Goal: Task Accomplishment & Management: Use online tool/utility

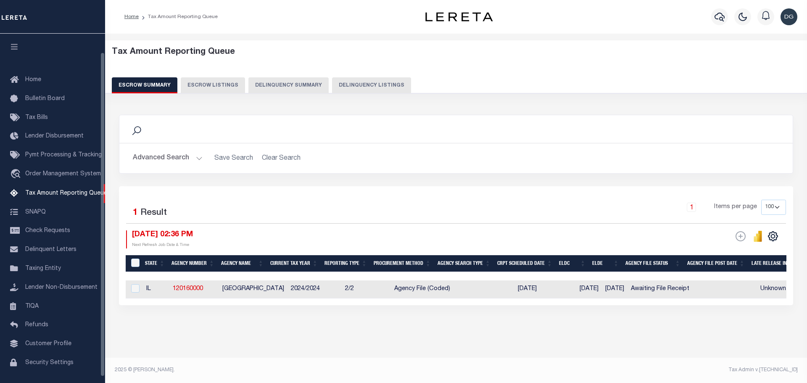
select select "100"
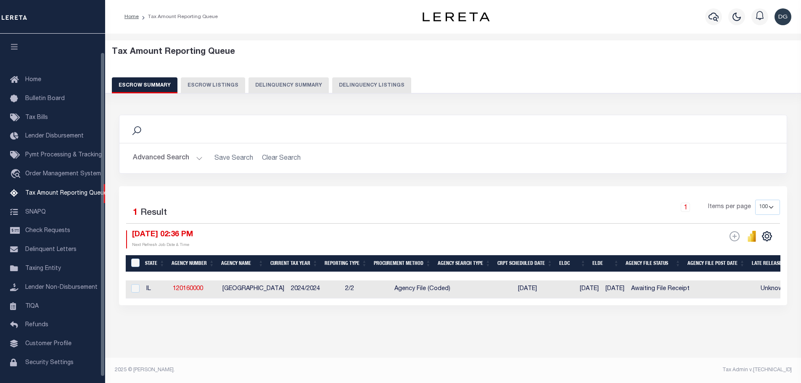
scroll to position [20, 0]
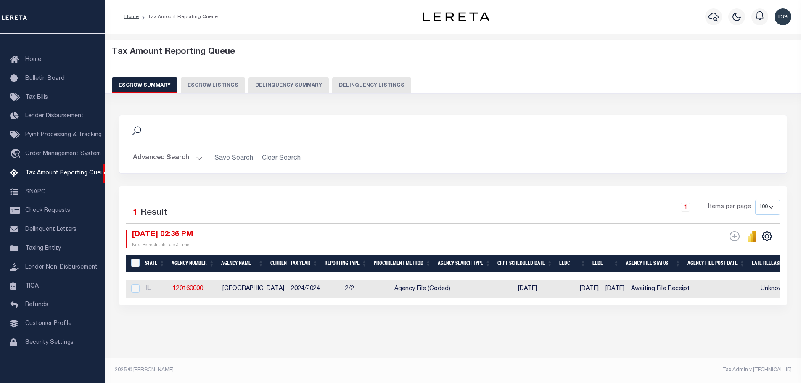
drag, startPoint x: 368, startPoint y: 305, endPoint x: 440, endPoint y: 328, distance: 75.9
click at [440, 328] on div "Search Advanced Search Save Search Clear Search EscrowSummaryGridWrapper_dynami…" at bounding box center [453, 218] width 679 height 224
click at [466, 305] on div "Selected 1 Result 1 Items per page 10 25 50 100 500 10/03/2025 02:36 PM ESCROW …" at bounding box center [453, 245] width 668 height 119
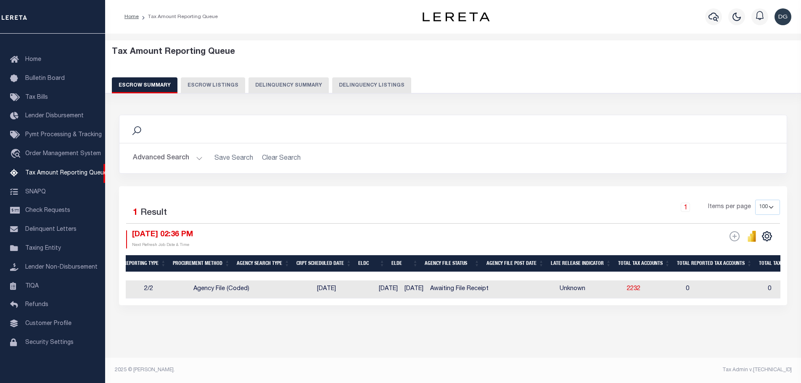
scroll to position [0, 0]
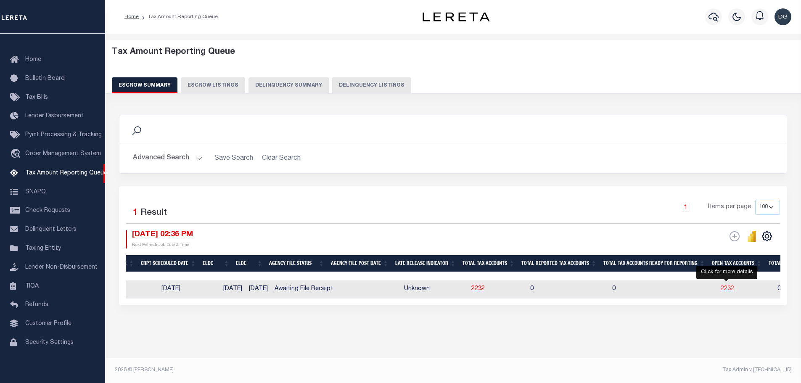
click at [725, 288] on span "2232" at bounding box center [727, 289] width 13 height 6
select select "100"
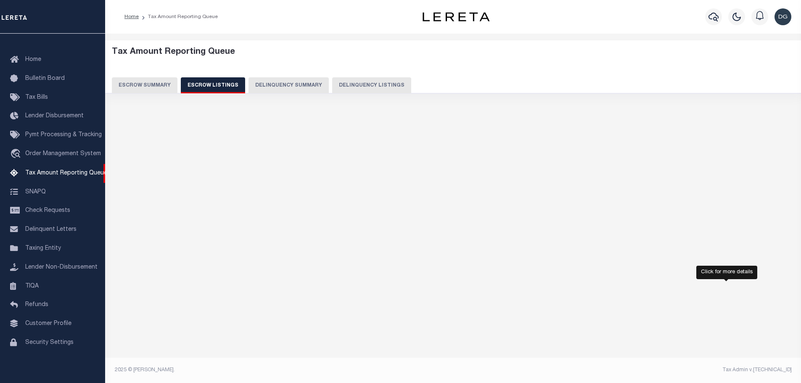
select select "100"
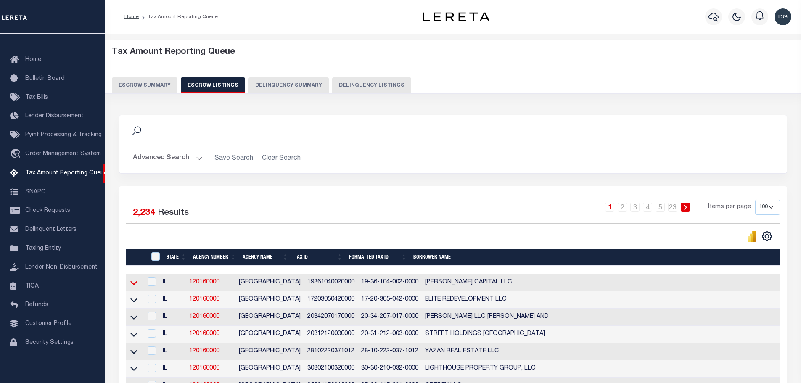
click at [134, 283] on icon at bounding box center [133, 282] width 7 height 9
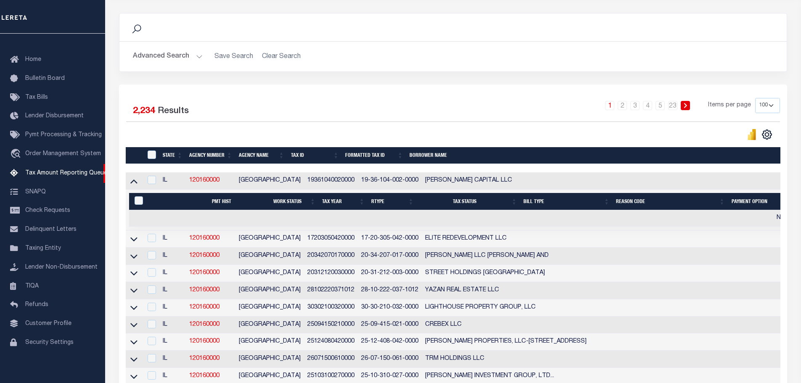
scroll to position [106, 0]
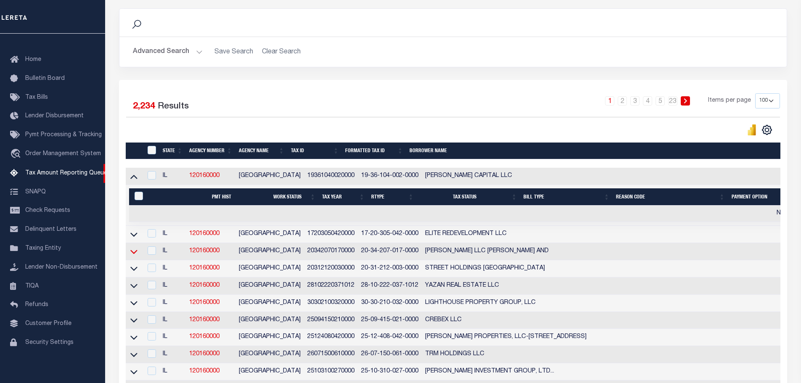
click at [135, 254] on icon at bounding box center [133, 251] width 7 height 9
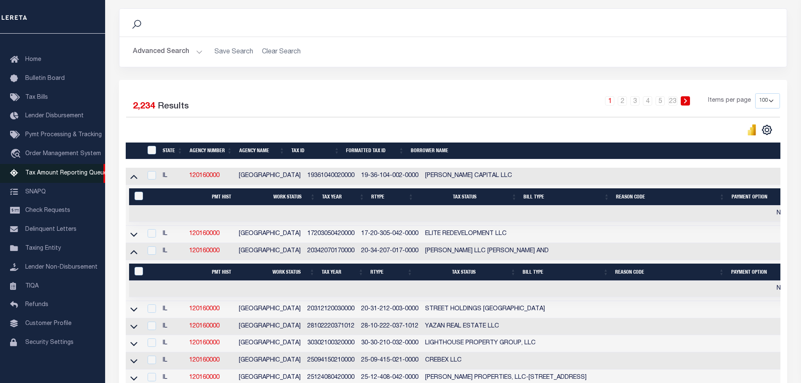
click at [47, 176] on span "Tax Amount Reporting Queue" at bounding box center [66, 173] width 82 height 6
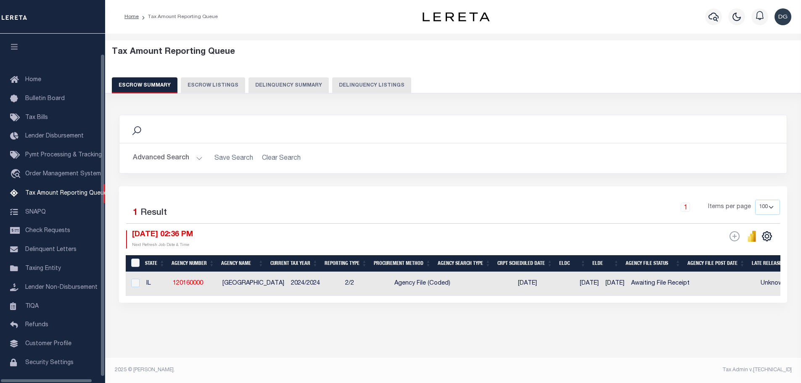
select select "IL"
select select "100"
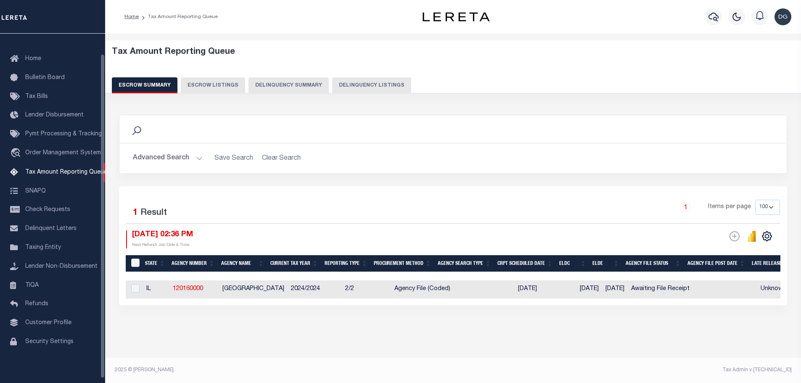
click at [167, 162] on button "Advanced Search" at bounding box center [168, 158] width 70 height 16
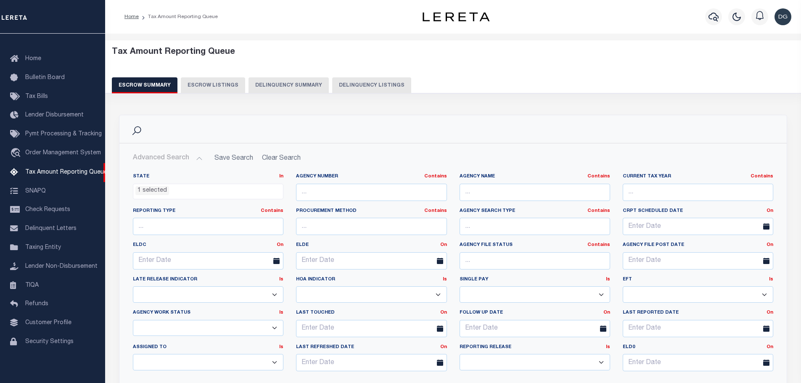
click at [173, 191] on ul "1 selected" at bounding box center [208, 189] width 150 height 11
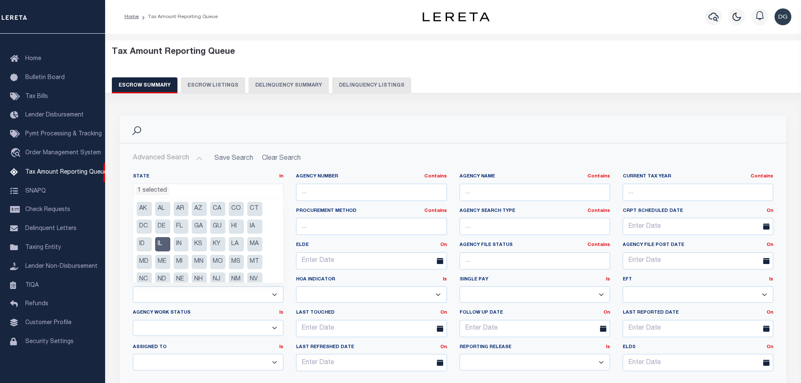
click at [164, 238] on li "IL" at bounding box center [162, 244] width 15 height 14
select select
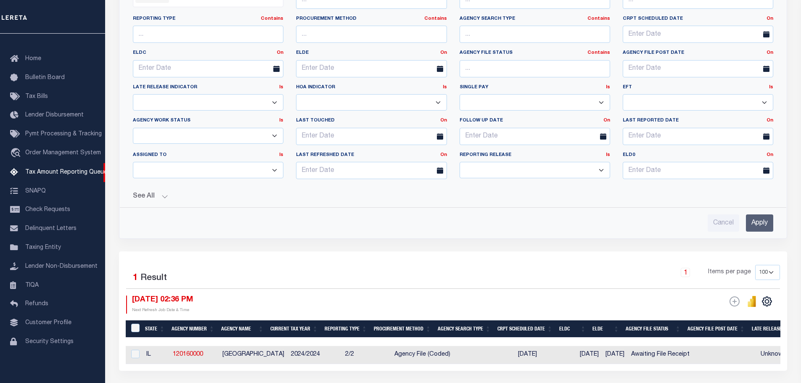
click at [763, 154] on div "State In In AK AL AR AZ CA CO CT DC DE FL GA GU HI IA ID IL IN KS [GEOGRAPHIC_D…" at bounding box center [453, 102] width 654 height 257
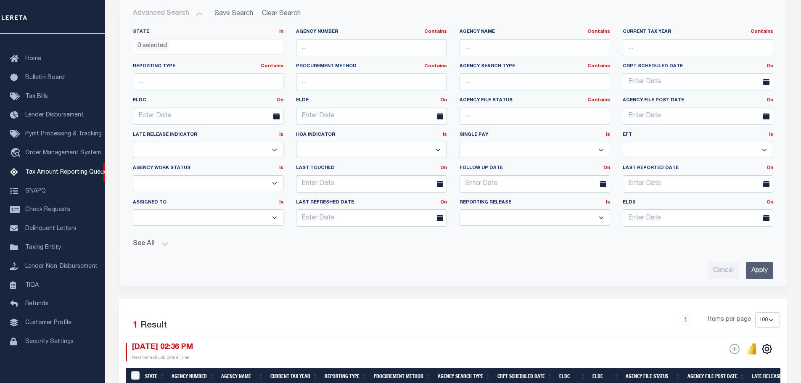
scroll to position [152, 0]
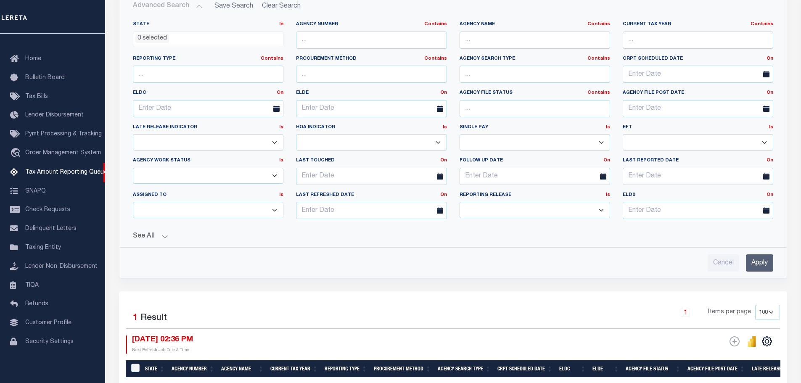
click at [761, 259] on input "Apply" at bounding box center [759, 262] width 27 height 17
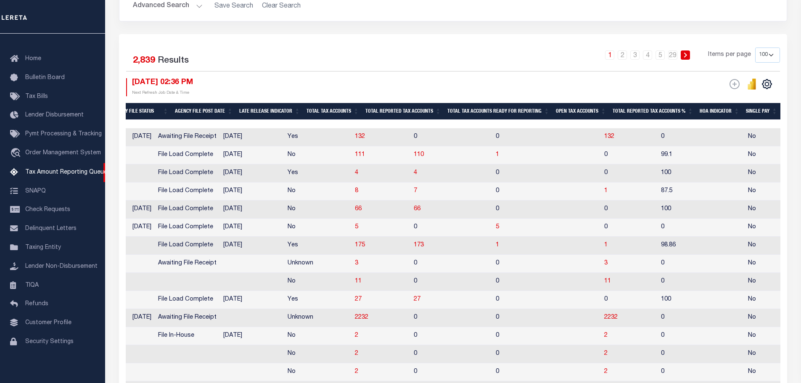
scroll to position [0, 0]
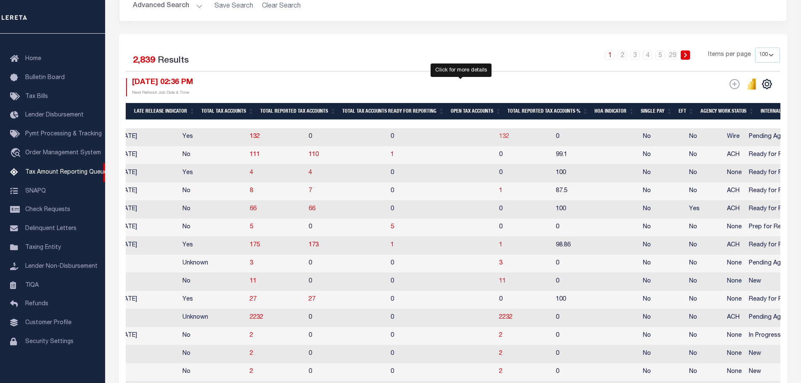
click at [499, 137] on span "132" at bounding box center [504, 137] width 10 height 6
select select "100"
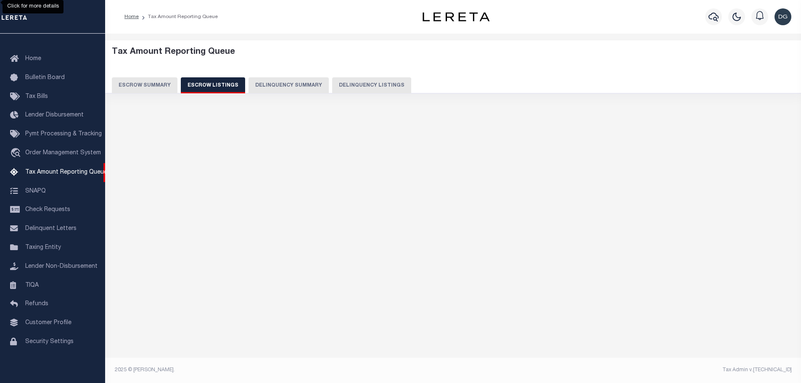
select select "100"
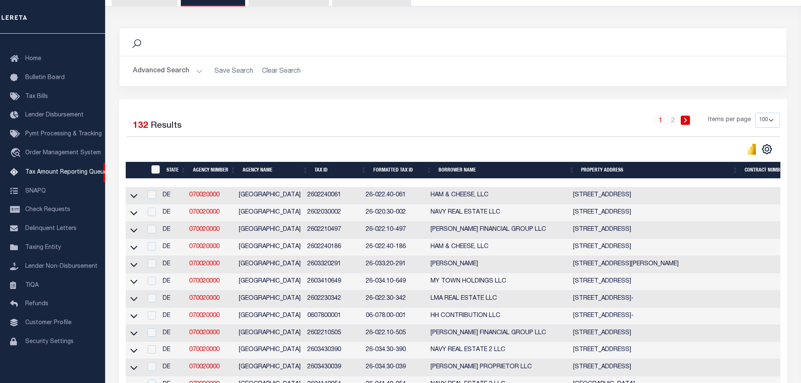
scroll to position [88, 0]
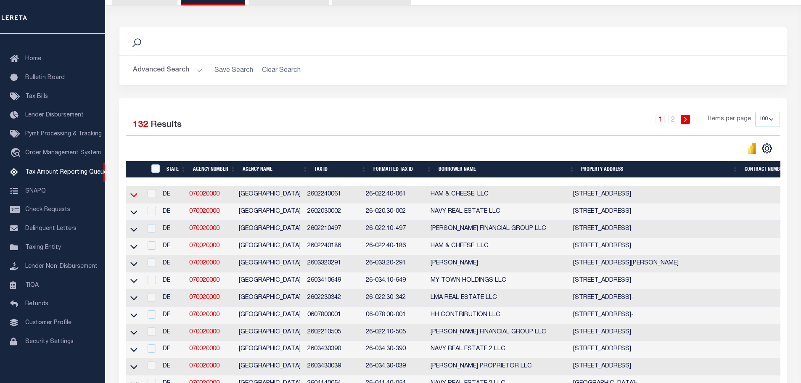
click at [137, 197] on icon at bounding box center [133, 194] width 7 height 9
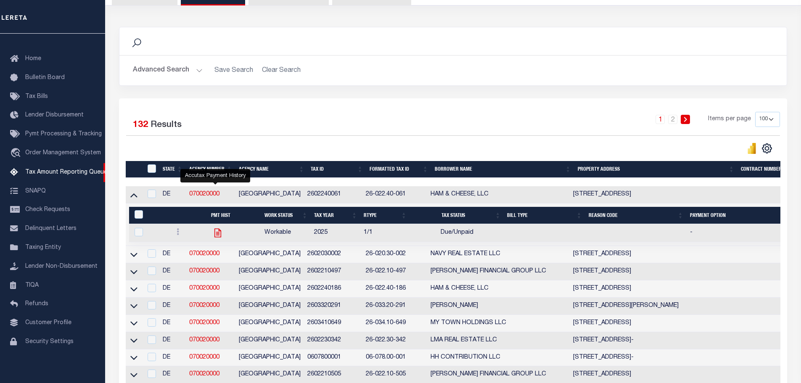
click at [218, 238] on icon "" at bounding box center [217, 233] width 7 height 9
checkbox input "true"
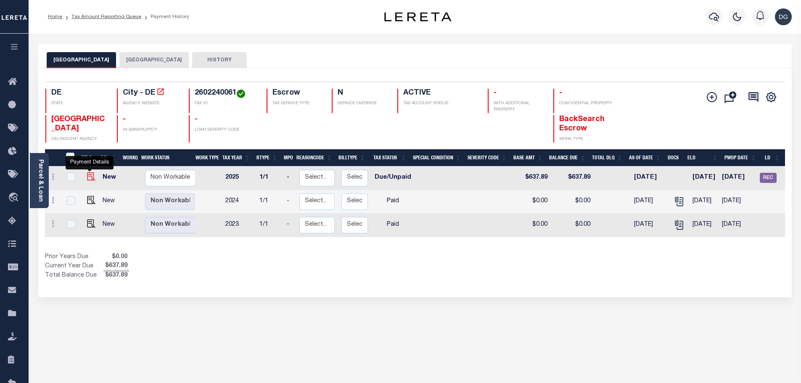
click at [89, 181] on img "" at bounding box center [91, 176] width 8 height 8
checkbox input "true"
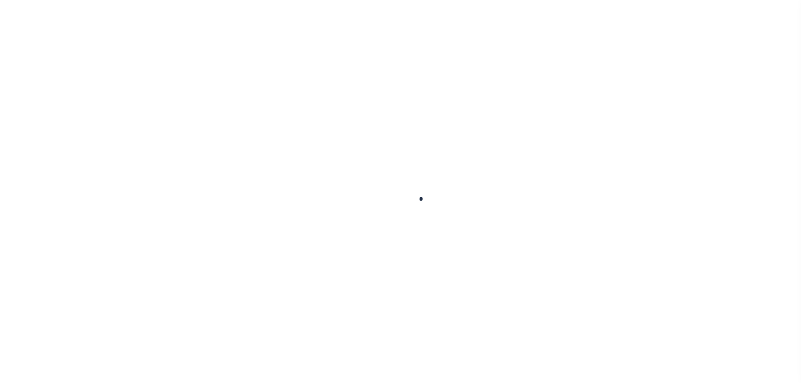
checkbox input "false"
type input "711363700"
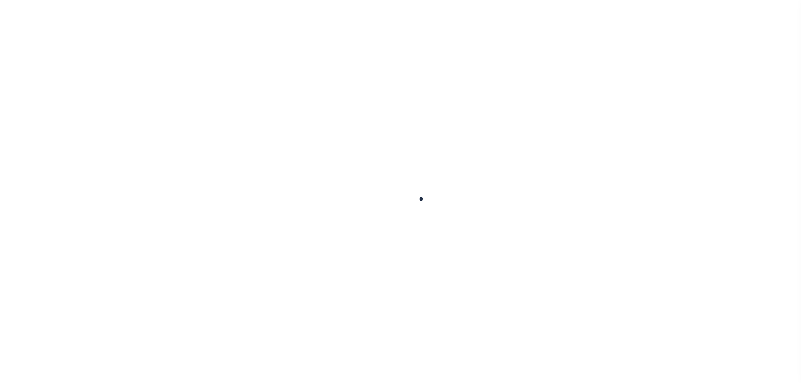
type input "[DATE]"
select select "DUE"
type input "$637.89"
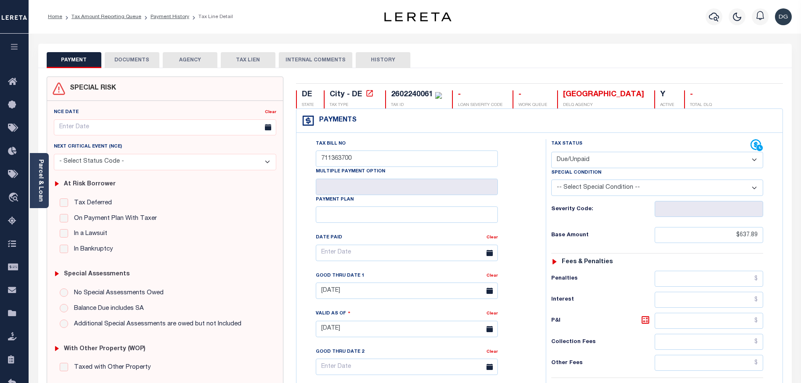
click at [607, 161] on select "- Select Status Code - Open Due/Unpaid Paid Incomplete No Tax Due Internal Refu…" at bounding box center [657, 160] width 212 height 16
click at [494, 152] on input "711363700" at bounding box center [407, 159] width 182 height 16
click at [562, 193] on select "-- Select Special Condition -- 3RD PARTY TAX LIEN AGENCY TAX LIEN (A.K.A Inside…" at bounding box center [657, 188] width 212 height 16
click at [514, 338] on div "Tax Bill No 711363700 Multiple Payment Option Payment Plan Clear Clear 09/30/20…" at bounding box center [419, 257] width 228 height 236
